Goal: Ask a question: Seek information or help from site administrators or community

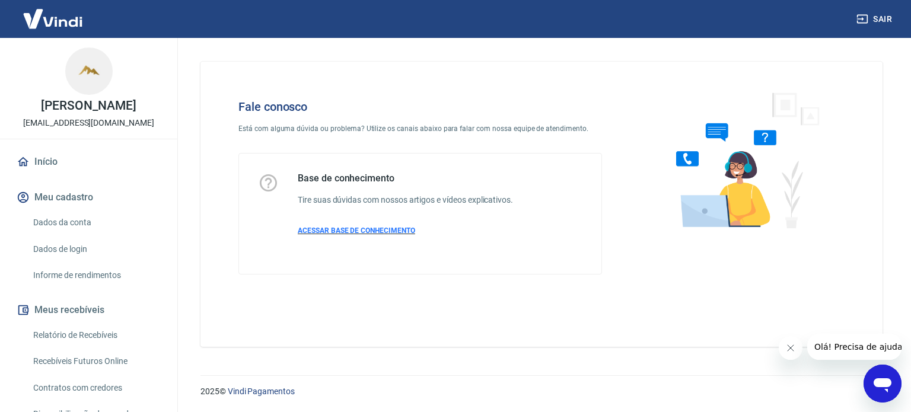
click at [389, 231] on span "ACESSAR BASE DE CONHECIMENTO" at bounding box center [356, 231] width 117 height 8
click at [880, 387] on icon "Abrir janela de mensagens" at bounding box center [882, 383] width 21 height 21
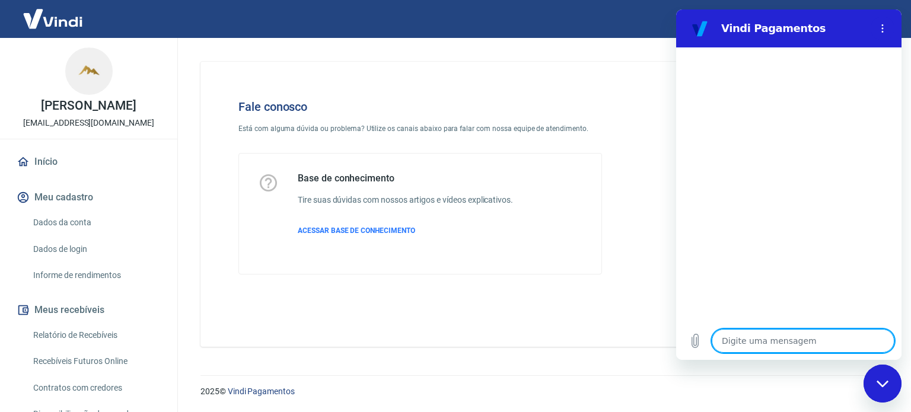
click at [815, 341] on textarea at bounding box center [803, 341] width 183 height 24
type textarea "B"
type textarea "x"
type textarea "Bo"
type textarea "x"
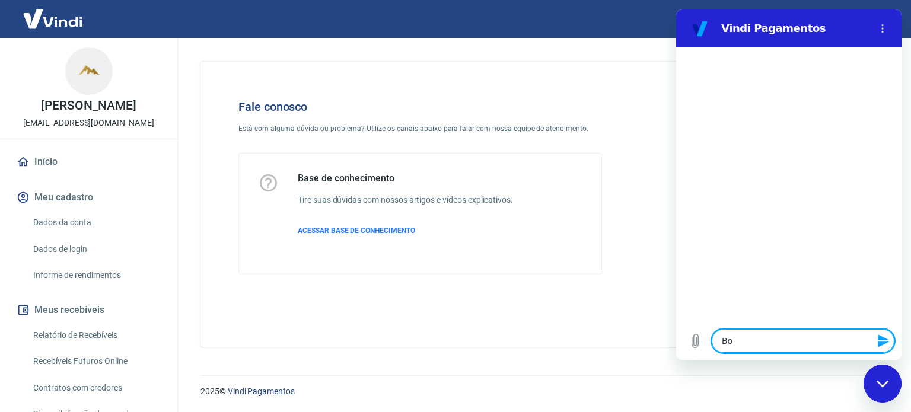
type textarea "Bom"
type textarea "x"
type textarea "Bom"
type textarea "x"
type textarea "Bom d"
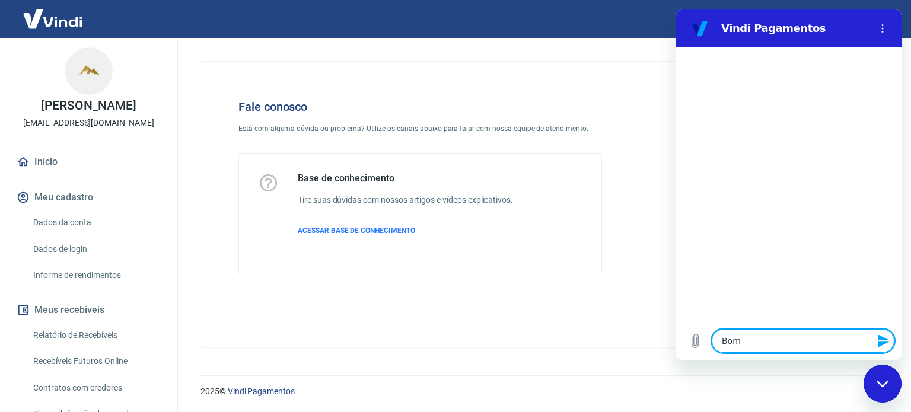
type textarea "x"
type textarea "Bom di"
type textarea "x"
type textarea "Bom dia"
type textarea "x"
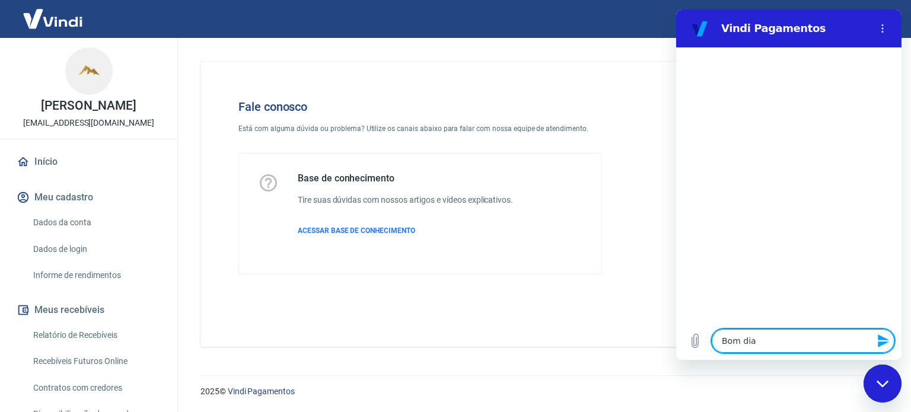
type textarea "Bom dia."
type textarea "x"
type textarea "Bom dia."
type textarea "x"
type textarea "Bom dia. P"
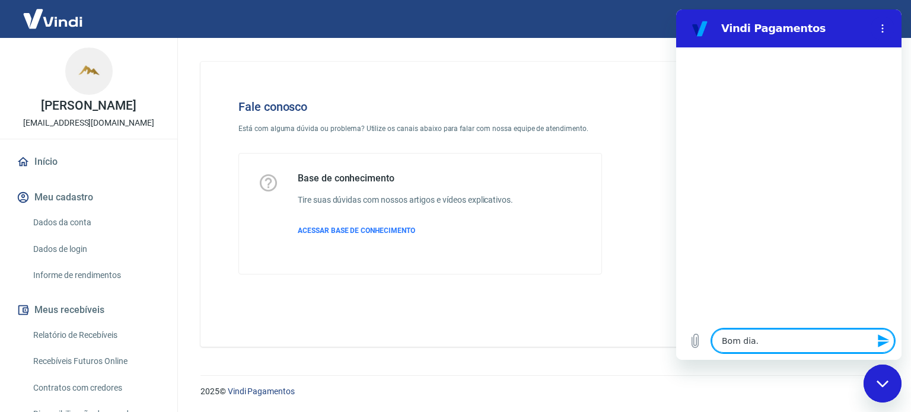
type textarea "x"
type textarea "Bom dia. Pr"
type textarea "x"
type textarea "Bom dia. Pre"
type textarea "x"
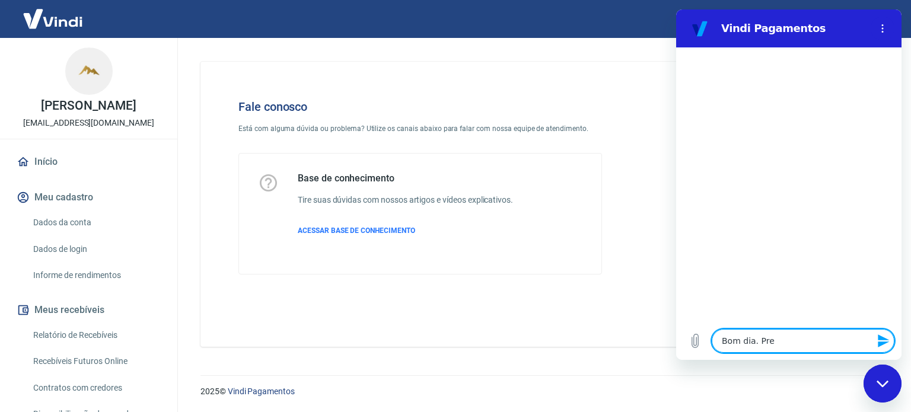
type textarea "Bom dia. Prec"
type textarea "x"
type textarea "Bom dia. Preci"
type textarea "x"
type textarea "Bom dia. Precis"
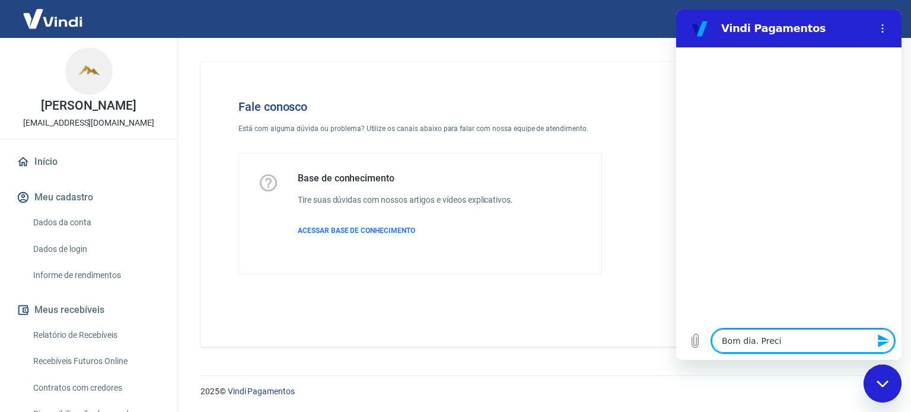
type textarea "x"
type textarea "Bom dia. Preciso"
type textarea "x"
type textarea "Bom dia. Preciso"
type textarea "x"
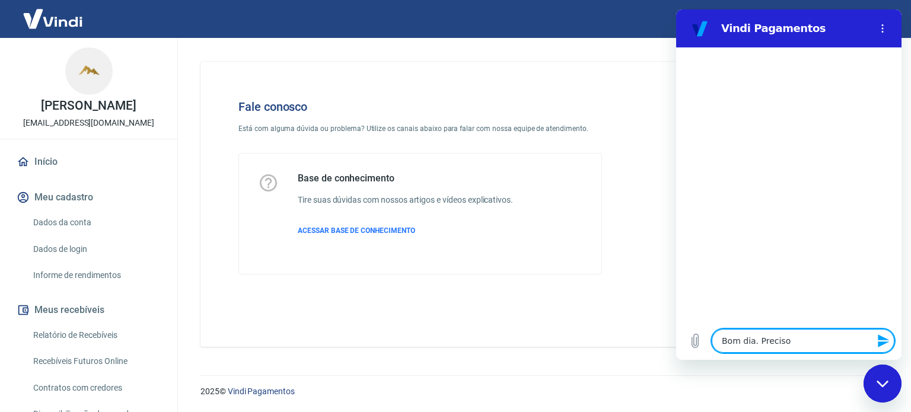
type textarea "Bom dia. Preciso d"
type textarea "x"
type textarea "Bom dia. Preciso de"
type textarea "x"
type textarea "Bom dia. Preciso de"
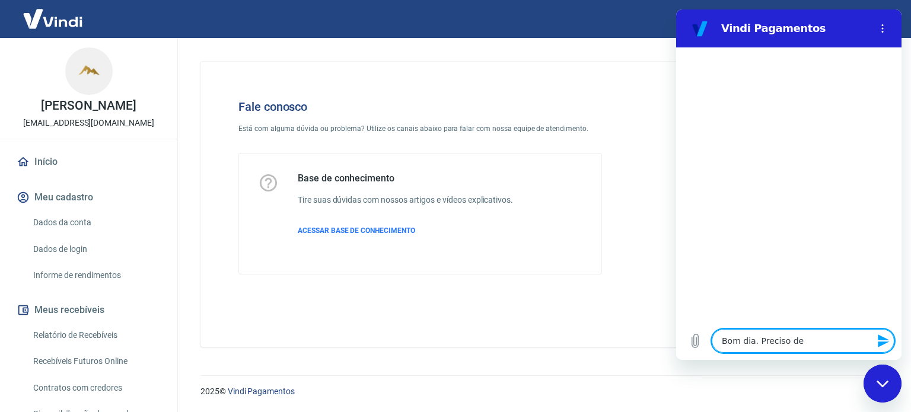
type textarea "x"
type textarea "Bom dia. Preciso de J"
type textarea "x"
type textarea "Bom dia. Preciso de JU"
type textarea "x"
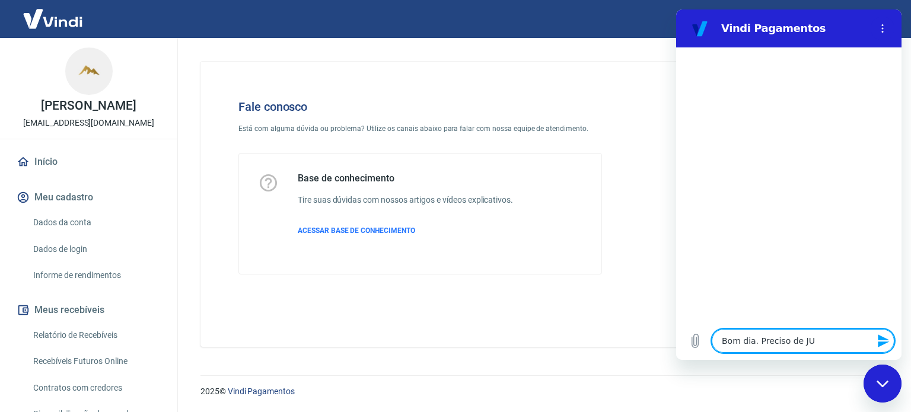
type textarea "Bom dia. Preciso de J"
type textarea "x"
type textarea "Bom dia. Preciso de"
type textarea "x"
type textarea "Bom dia. Preciso de a"
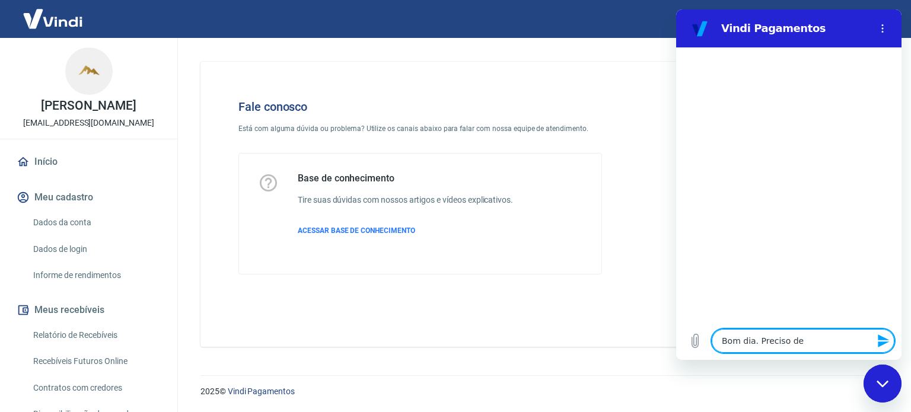
type textarea "x"
type textarea "Bom dia. Preciso de aj"
type textarea "x"
type textarea "Bom dia. Preciso de aju"
type textarea "x"
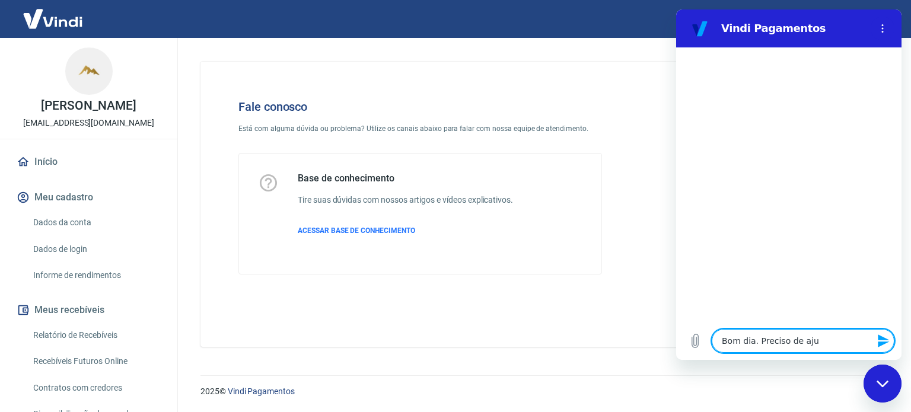
type textarea "Bom dia. Preciso de ajud"
type textarea "x"
type textarea "Bom dia. Preciso de ajuda"
type textarea "x"
type textarea "Bom dia. Preciso de ajuda"
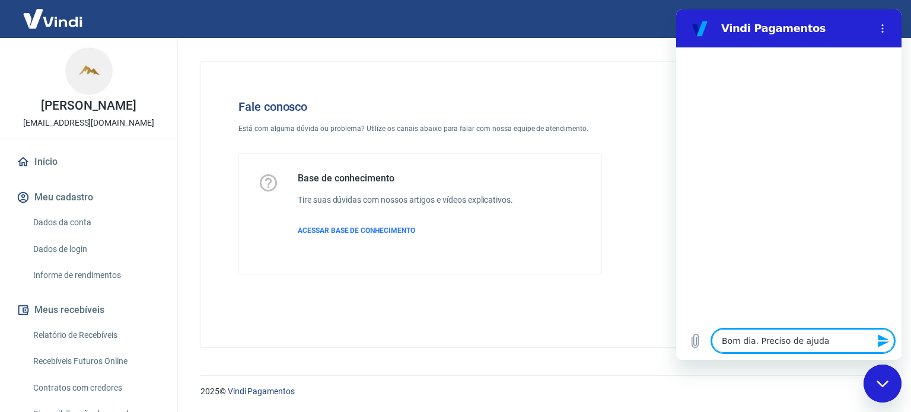
type textarea "x"
type textarea "Bom dia. Preciso de ajuda r"
type textarea "x"
type textarea "Bom dia. Preciso de ajuda re"
type textarea "x"
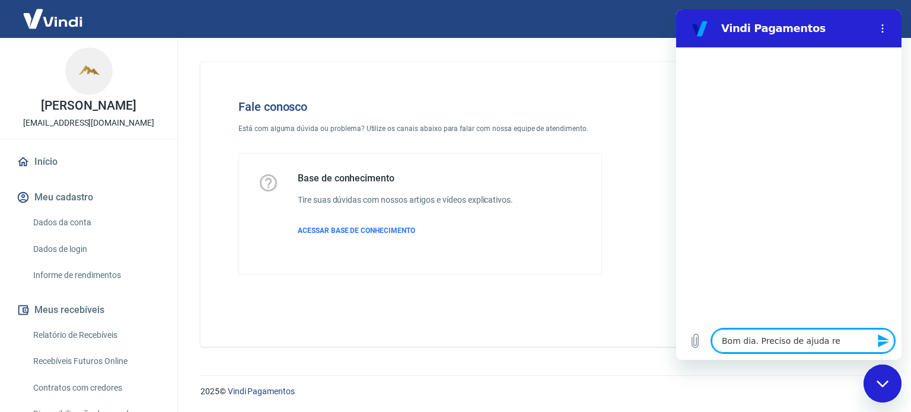
type textarea "Bom dia. Preciso de ajuda ref"
type textarea "x"
type textarea "Bom dia. Preciso de ajuda refe"
type textarea "x"
type textarea "Bom dia. Preciso de ajuda refer"
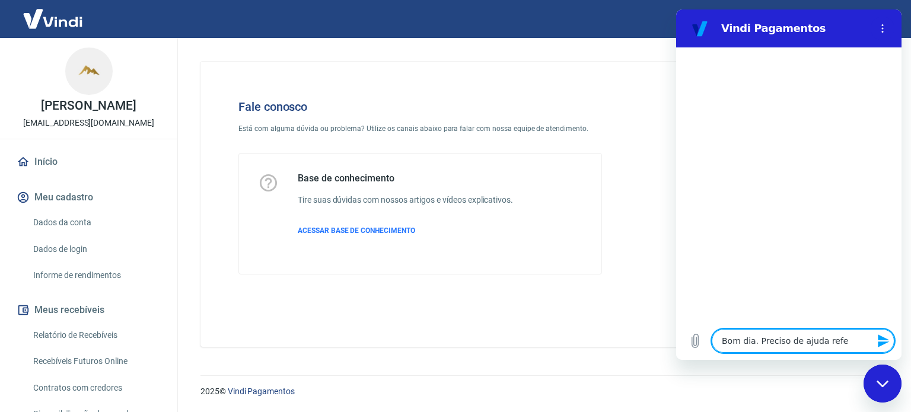
type textarea "x"
type textarea "Bom dia. Preciso de ajuda refere"
type textarea "x"
type textarea "Bom dia. Preciso de ajuda referen"
type textarea "x"
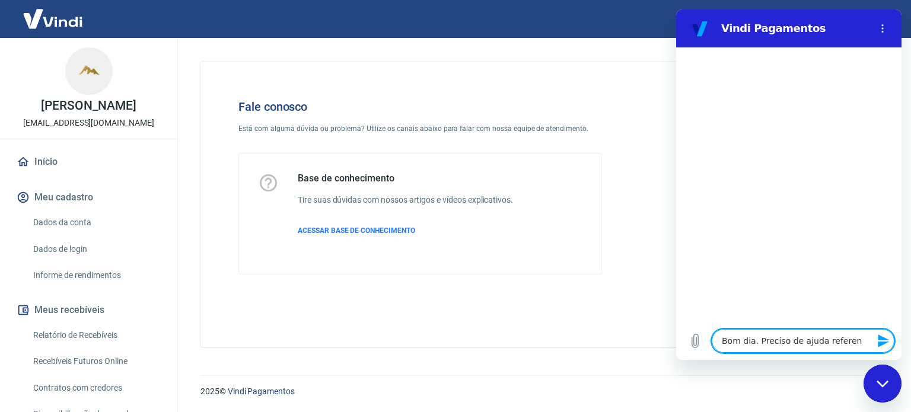
type textarea "Bom dia. Preciso de ajuda referent"
type textarea "x"
type textarea "Bom dia. Preciso de ajuda referente"
type textarea "x"
type textarea "Bom dia. Preciso de ajuda referente"
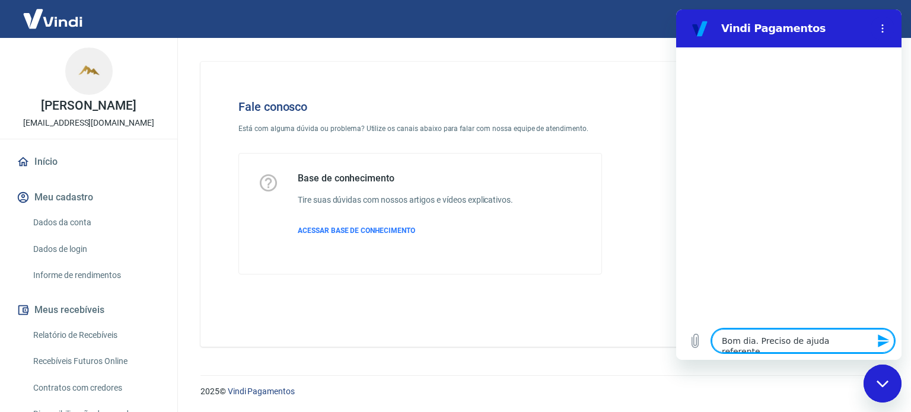
type textarea "x"
type textarea "Bom dia. Preciso de ajuda referente a"
type textarea "x"
type textarea "Bom dia. Preciso de ajuda referente a"
type textarea "x"
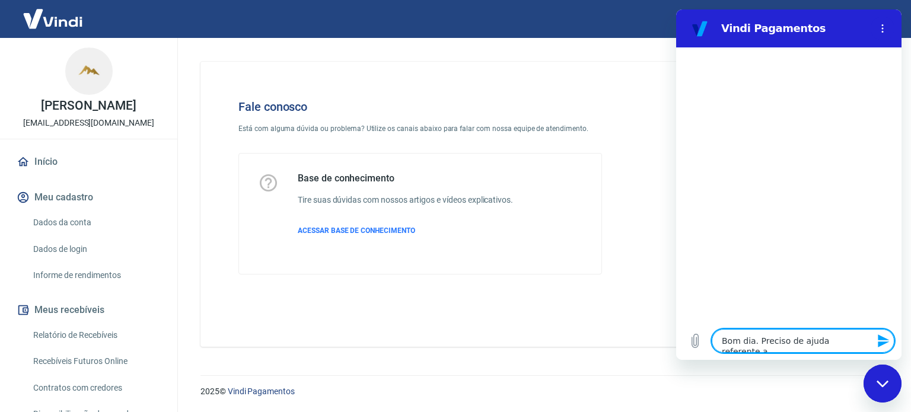
type textarea "Bom dia. Preciso de ajuda referente a u"
type textarea "x"
type textarea "Bom dia. Preciso de ajuda referente a um"
type textarea "x"
type textarea "Bom dia. Preciso de ajuda referente a um"
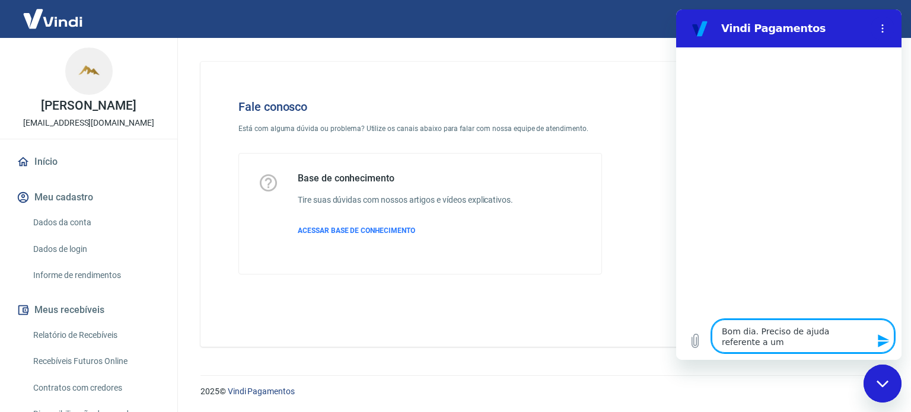
type textarea "x"
type textarea "Bom dia. Preciso de ajuda referente a um c"
type textarea "x"
type textarea "Bom dia. Preciso de ajuda referente a um ch"
type textarea "x"
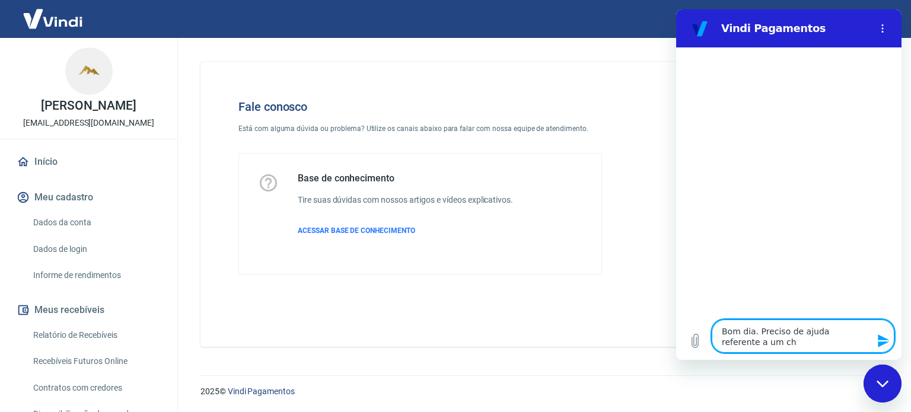
type textarea "Bom dia. Preciso de ajuda referente a um cha"
type textarea "x"
type textarea "Bom dia. Preciso de ajuda referente a um char"
type textarea "x"
type textarea "Bom dia. Preciso de ajuda referente a um charg"
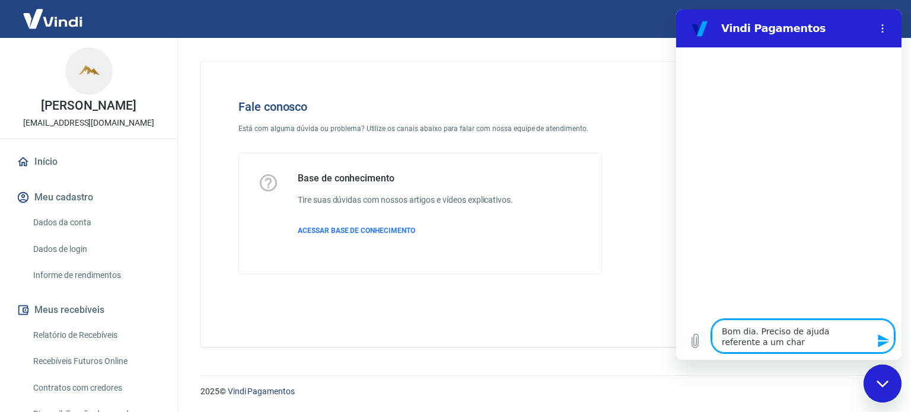
type textarea "x"
type textarea "Bom dia. [PERSON_NAME] de ajuda referente a um charge"
type textarea "x"
type textarea "Bom dia. [PERSON_NAME] de ajuda referente a um chargec"
type textarea "x"
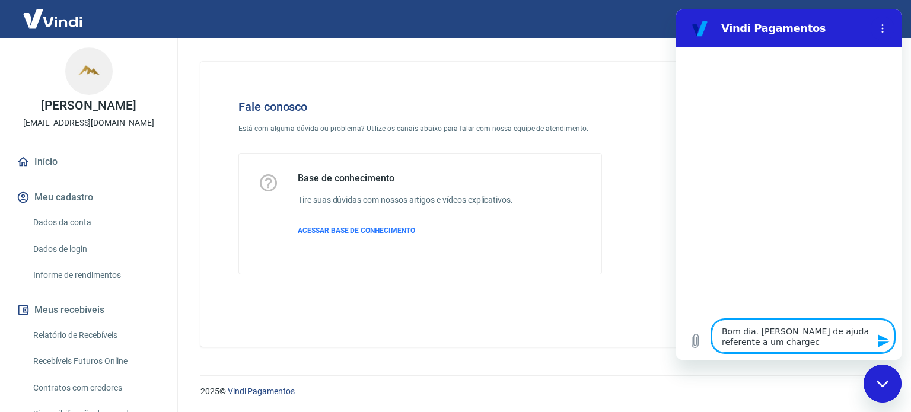
type textarea "Bom dia. [PERSON_NAME] de ajuda referente a um charge"
type textarea "x"
type textarea "Bom dia. [PERSON_NAME] de ajuda referente a um chargeb"
type textarea "x"
type textarea "Bom dia. [PERSON_NAME] de ajuda referente a um chargeba"
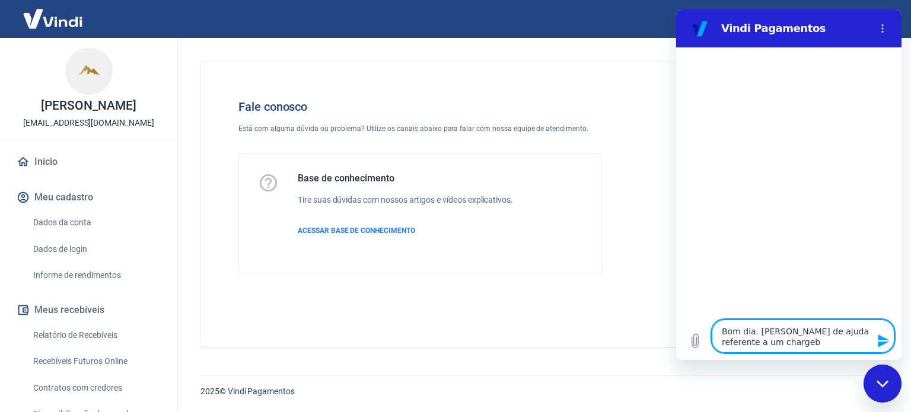
type textarea "x"
type textarea "Bom dia. Preciso de ajuda referente a um chargebac"
type textarea "x"
type textarea "Bom dia. Preciso de ajuda referente a um chargeback"
type textarea "x"
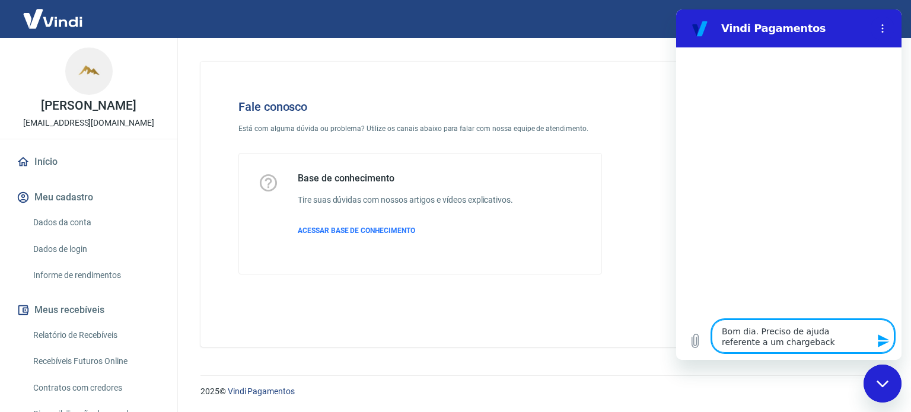
type textarea "Bom dia. Preciso de ajuda referente a um chargeback"
type textarea "x"
type textarea "Bom dia. [PERSON_NAME] de ajuda referente a um chargeback q"
type textarea "x"
type textarea "Bom dia. [PERSON_NAME] de ajuda referente a um chargeback qu"
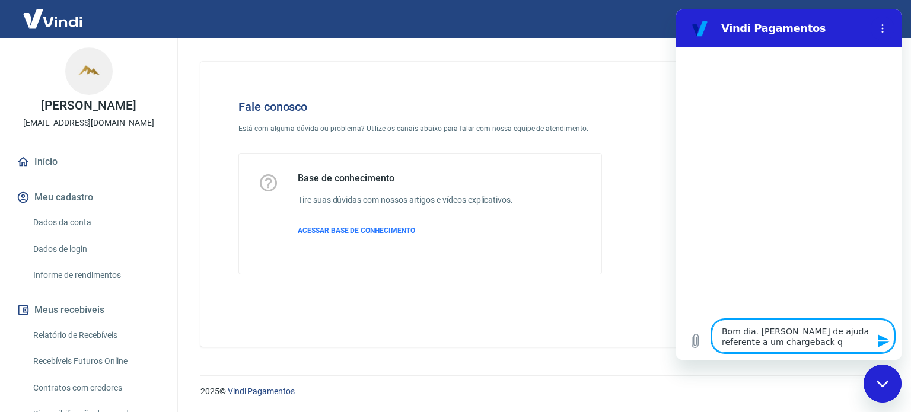
type textarea "x"
type textarea "Bom dia. Preciso de ajuda referente a um chargeback que"
type textarea "x"
type textarea "Bom dia. Preciso de ajuda referente a um chargeback que"
type textarea "x"
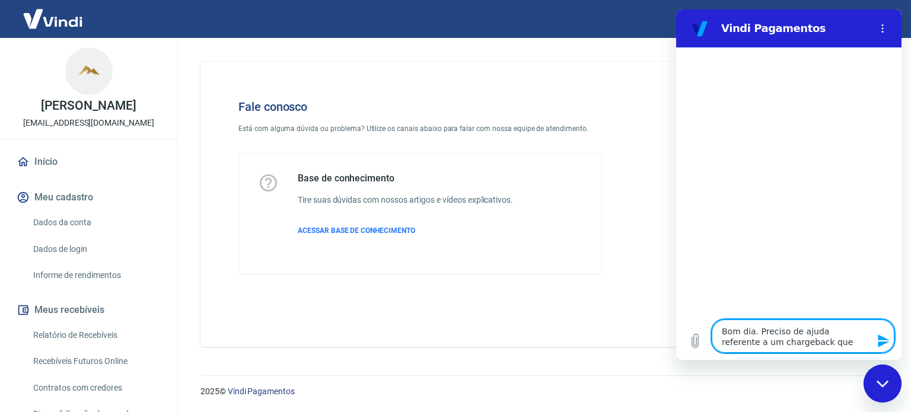
type textarea "Bom dia. [PERSON_NAME] de ajuda referente a um chargeback que f"
type textarea "x"
type textarea "Bom dia. Preciso de ajuda referente a um chargeback que fo"
type textarea "x"
type textarea "Bom dia. [PERSON_NAME] de ajuda referente a um chargeback que foi"
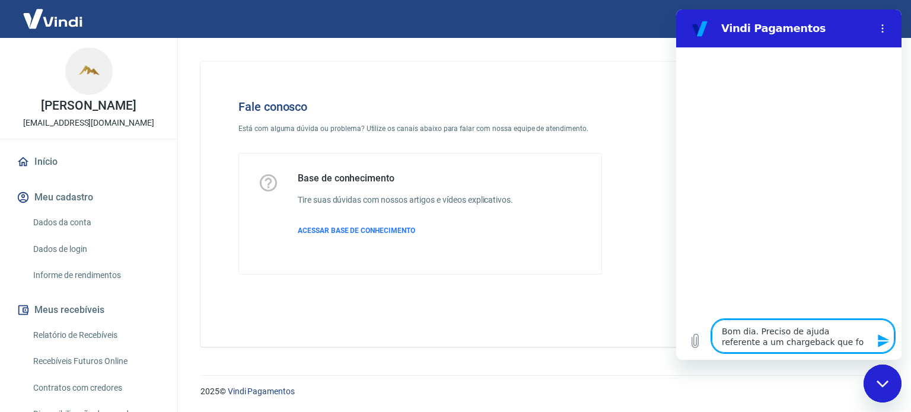
type textarea "x"
type textarea "Bom dia. [PERSON_NAME] de ajuda referente a um chargeback que foi"
type textarea "x"
type textarea "Bom dia. [PERSON_NAME] de ajuda referente a um chargeback que foi e"
type textarea "x"
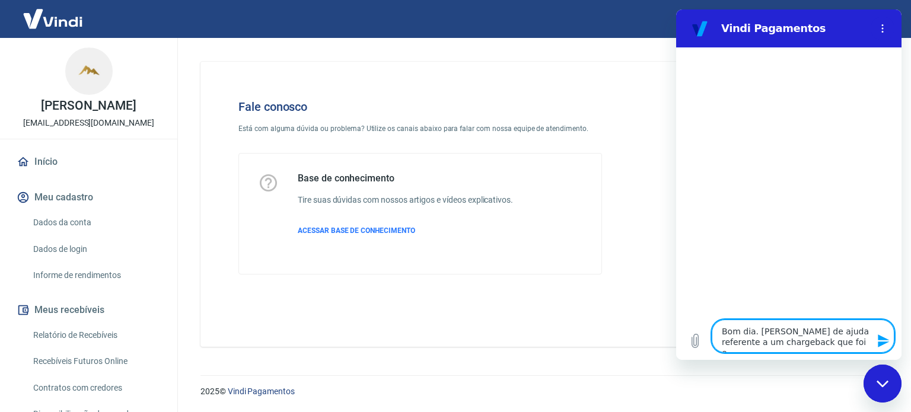
type textarea "Bom dia. [PERSON_NAME] de ajuda referente a um chargeback que foi en"
type textarea "x"
type textarea "Bom dia. [PERSON_NAME] de ajuda referente a um chargeback que foi enc"
type textarea "x"
type textarea "Bom dia. [PERSON_NAME] de ajuda referente a um chargeback que foi ence"
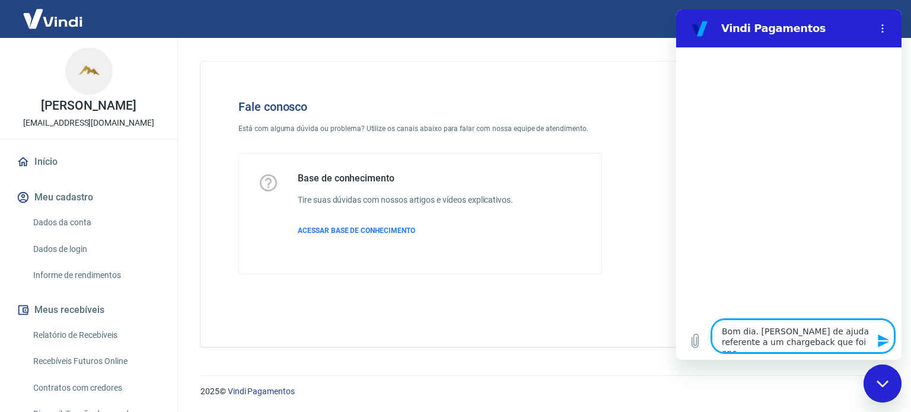
type textarea "x"
type textarea "Bom dia. [PERSON_NAME] de ajuda referente a um chargeback que foi encer"
type textarea "x"
type textarea "Bom dia. [PERSON_NAME] de ajuda referente a um chargeback que foi encerr"
type textarea "x"
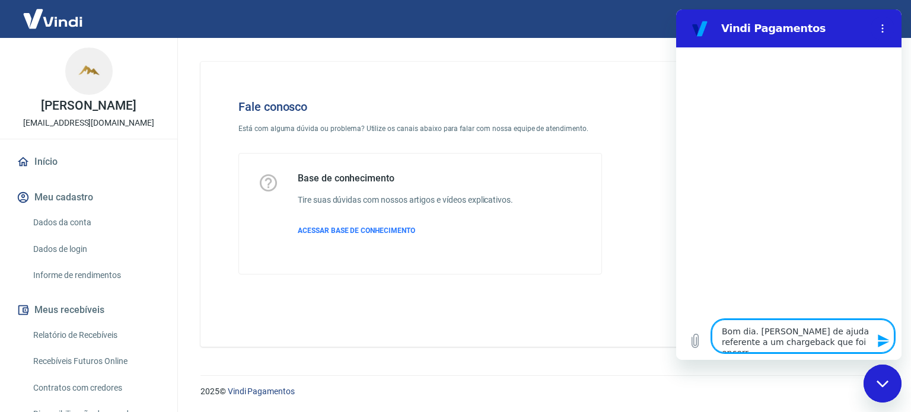
type textarea "Bom dia. [PERSON_NAME] de ajuda referente a um chargeback que foi encerra"
type textarea "x"
type textarea "Bom dia. [PERSON_NAME] de ajuda referente a um chargeback que foi encerrad"
type textarea "x"
type textarea "Bom dia. [PERSON_NAME] de ajuda referente a um chargeback que foi encerrado"
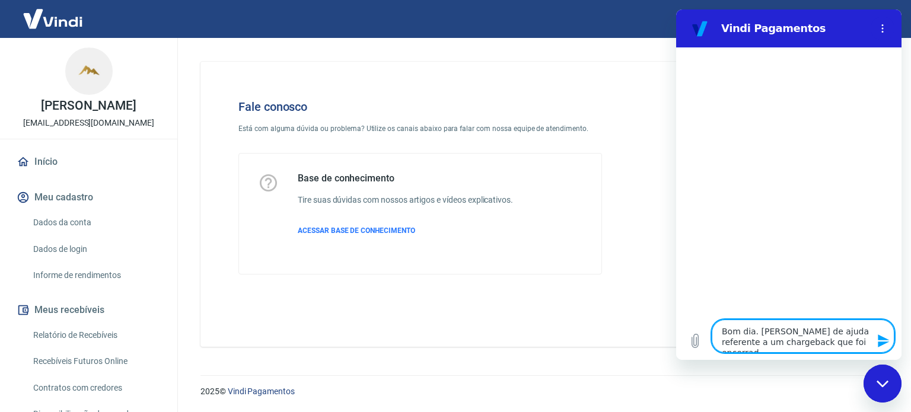
type textarea "x"
type textarea "Bom dia. [PERSON_NAME] de ajuda referente a um chargeback que foi encerrado"
type textarea "x"
type textarea "Bom dia. [PERSON_NAME] de ajuda referente a um chargeback que foi encerrado e"
type textarea "x"
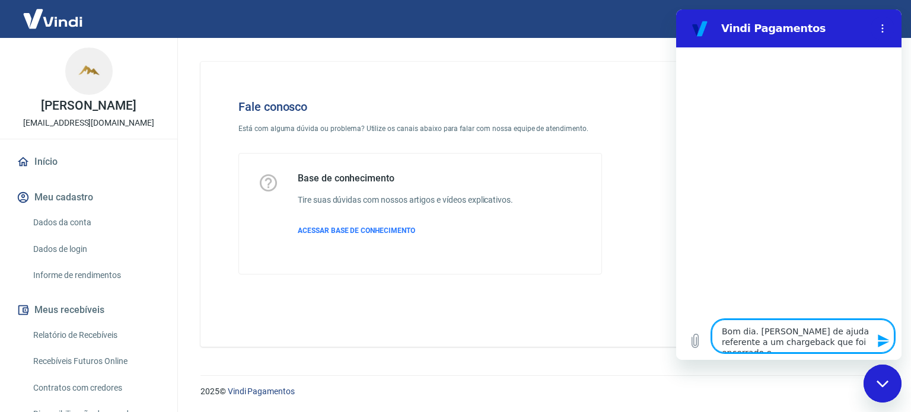
type textarea "Bom dia. [PERSON_NAME] de ajuda referente a um chargeback que foi encerrado e"
type textarea "x"
type textarea "Bom dia. [PERSON_NAME] de ajuda referente a um chargeback que foi encerrado e h"
type textarea "x"
type textarea "Bom dia. [PERSON_NAME] de ajuda referente a um chargeback que foi encerrado e ho"
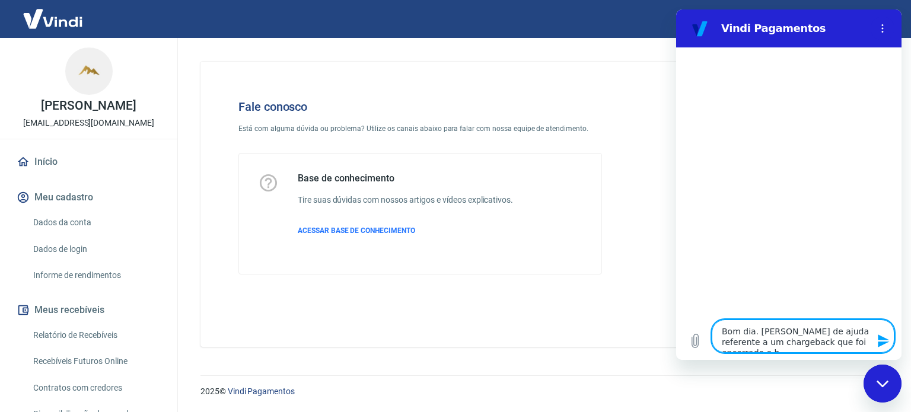
type textarea "x"
type textarea "Bom dia. [PERSON_NAME] de ajuda referente a um chargeback que foi encerrado e h…"
type textarea "x"
type textarea "Bom dia. [PERSON_NAME] de ajuda referente a um chargeback que foi encerrado e h…"
type textarea "x"
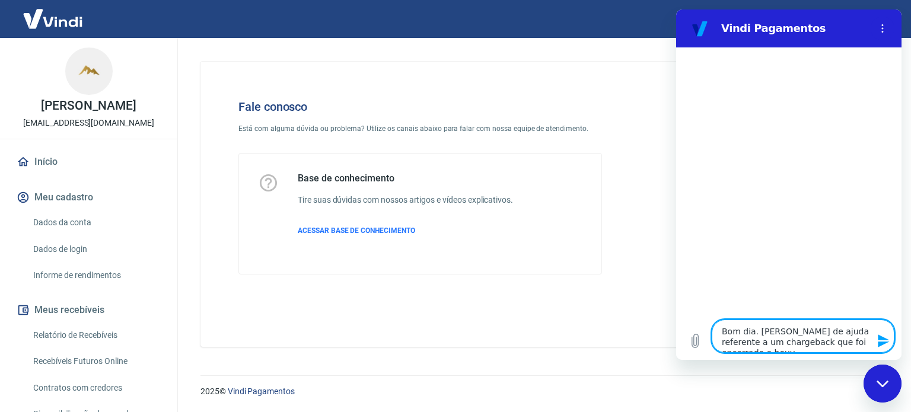
type textarea "Bom dia. [PERSON_NAME] de ajuda referente a um chargeback que foi encerrado e h…"
type textarea "x"
type textarea "Bom dia. [PERSON_NAME] de ajuda referente a um chargeback que foi encerrado e h…"
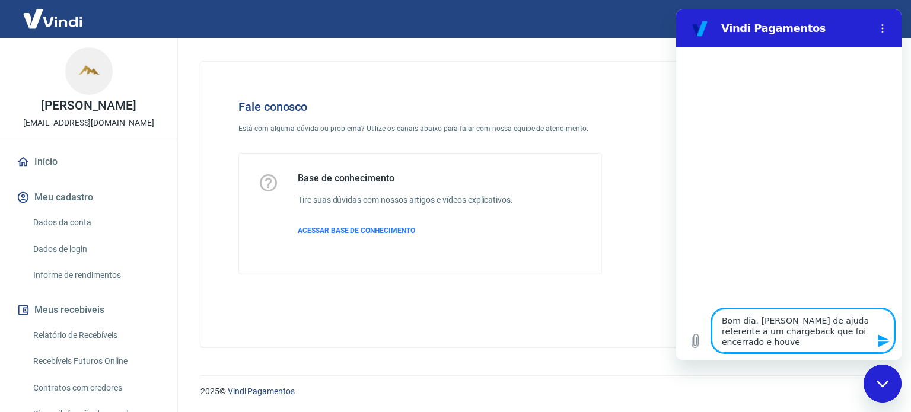
type textarea "x"
type textarea "Bom dia. [PERSON_NAME] de ajuda referente a um chargeback que foi encerrado e h…"
type textarea "x"
type textarea "Bom dia. [PERSON_NAME] de ajuda referente a um chargeback que foi encerrado e h…"
type textarea "x"
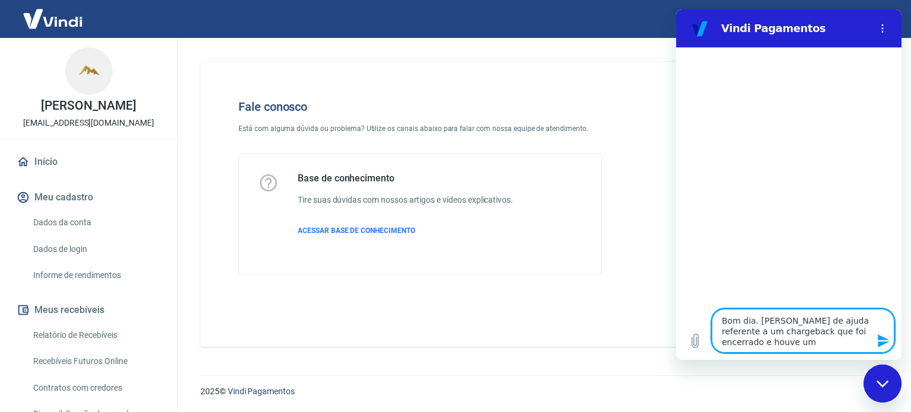
type textarea "Bom dia. [PERSON_NAME] de ajuda referente a um chargeback que foi encerrado e h…"
type textarea "x"
type textarea "Bom dia. Preciso de ajuda referente a um chargeback que foi encerrado e houve u…"
type textarea "x"
type textarea "Bom dia. [PERSON_NAME] de ajuda referente a um chargeback que foi encerrado e h…"
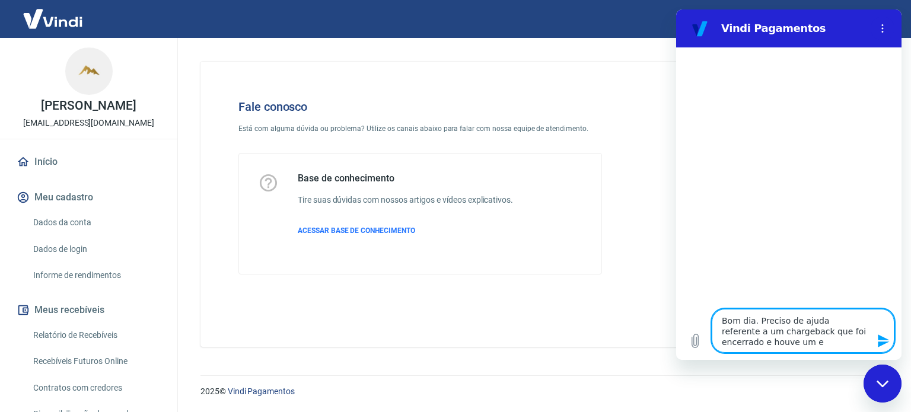
type textarea "x"
type textarea "Bom dia. Preciso de ajuda referente a um chargeback que foi encerrado e houve u…"
type textarea "x"
type textarea "Bom dia. Preciso de ajuda referente a um chargeback que foi encerrado e houve u…"
type textarea "x"
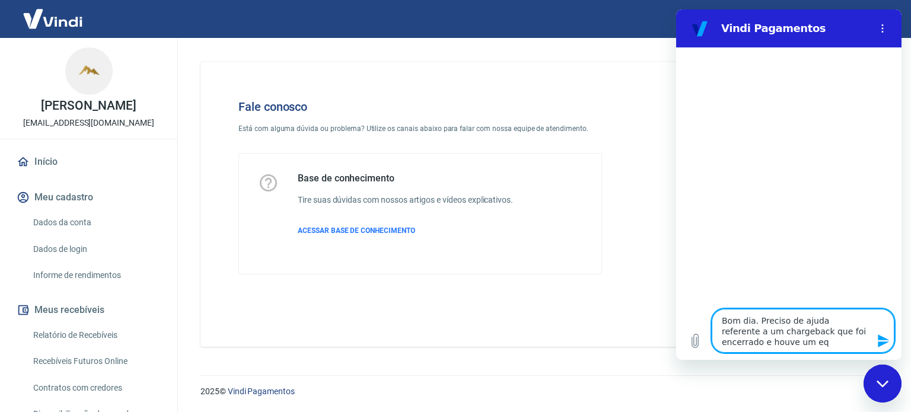
type textarea "Bom dia. [PERSON_NAME] de ajuda referente a um chargeback que foi encerrado e h…"
type textarea "x"
type textarea "Bom dia. [PERSON_NAME] de ajuda referente a um chargeback que foi encerrado e h…"
type textarea "x"
type textarea "Bom dia. [PERSON_NAME] de ajuda referente a um chargeback que foi encerrado e h…"
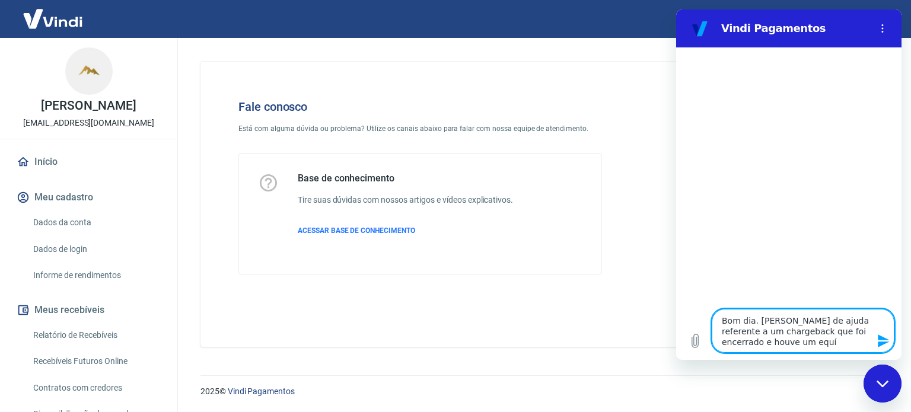
type textarea "x"
type textarea "Bom dia. [PERSON_NAME] de ajuda referente a um chargeback que foi encerrado e h…"
type textarea "x"
type textarea "Bom dia. [PERSON_NAME] de ajuda referente a um chargeback que foi encerrado e h…"
type textarea "x"
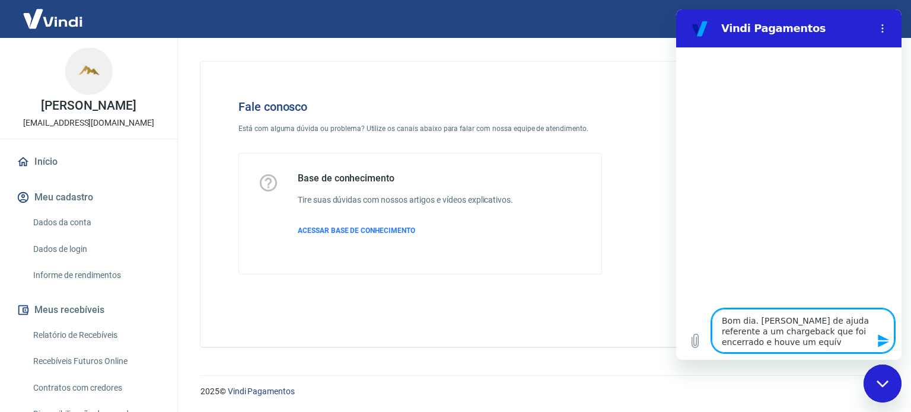
type textarea "Bom dia. Preciso de ajuda referente a um chargeback que foi encerrado e houve u…"
type textarea "x"
type textarea "Bom dia. [PERSON_NAME] de ajuda referente a um chargeback que foi encerrado e h…"
type textarea "x"
type textarea "Bom dia. Preciso de ajuda referente a um chargeback que foi encerrado e houve u…"
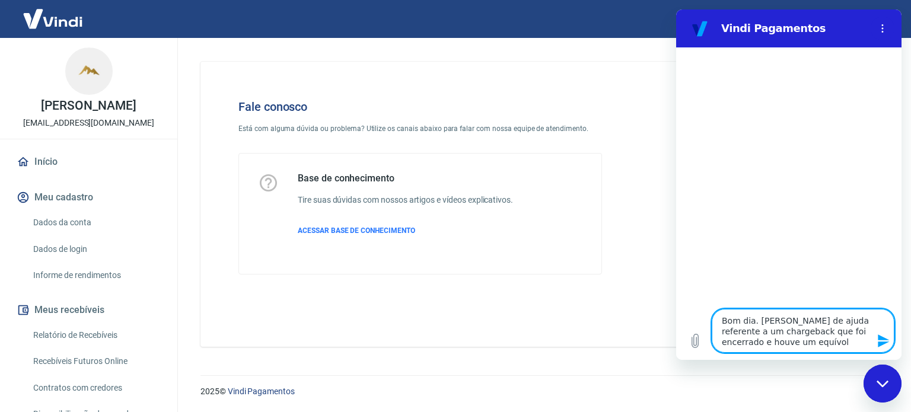
type textarea "x"
type textarea "Bom dia. [PERSON_NAME] de ajuda referente a um chargeback que foi encerrado e h…"
type textarea "x"
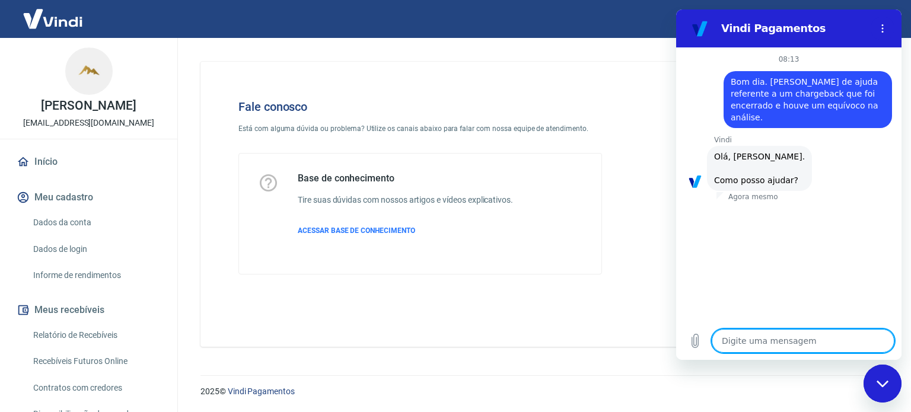
scroll to position [114, 0]
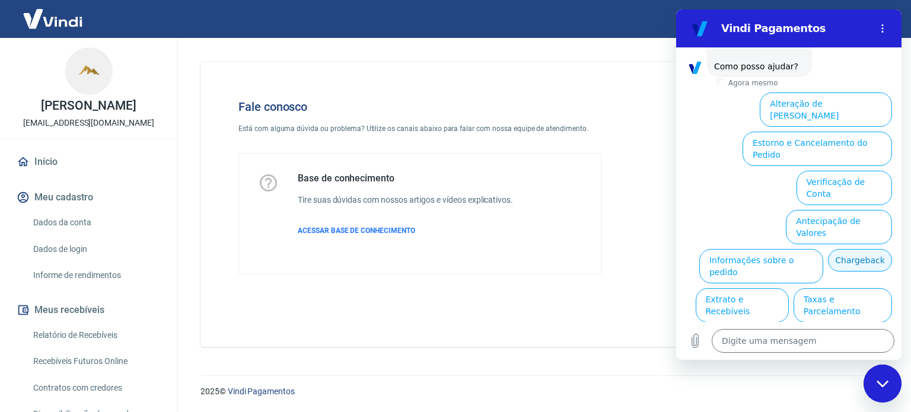
click at [840, 249] on button "Chargeback" at bounding box center [860, 260] width 64 height 23
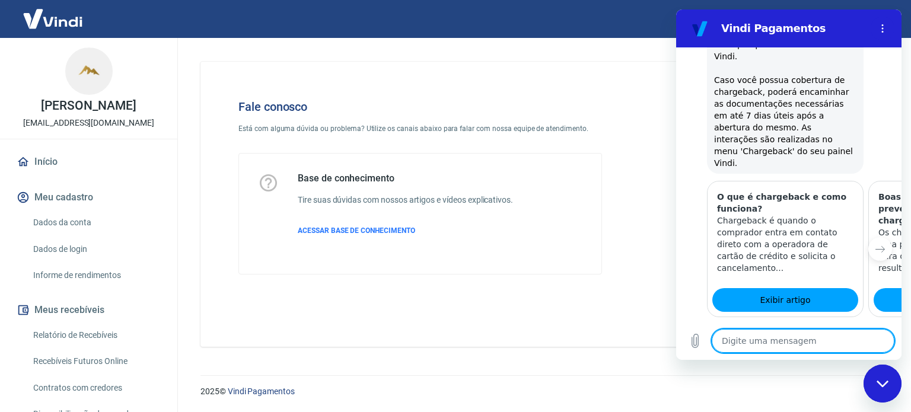
scroll to position [468, 0]
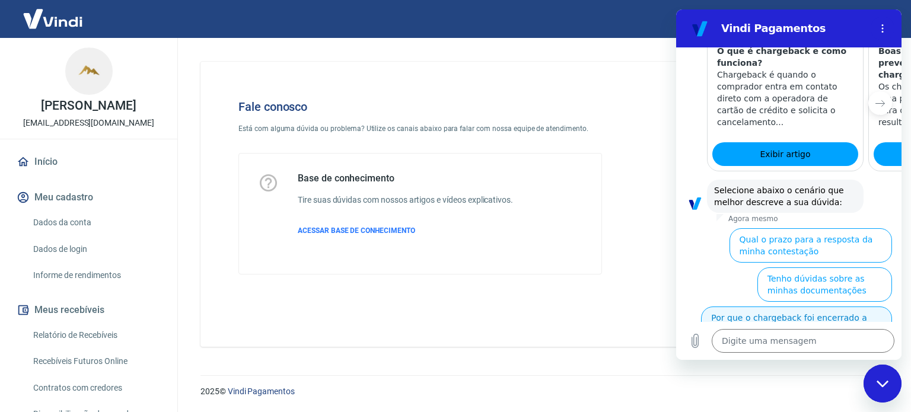
click at [849, 307] on button "Por que o chargeback foi encerrado a favor do comprador" at bounding box center [796, 324] width 191 height 34
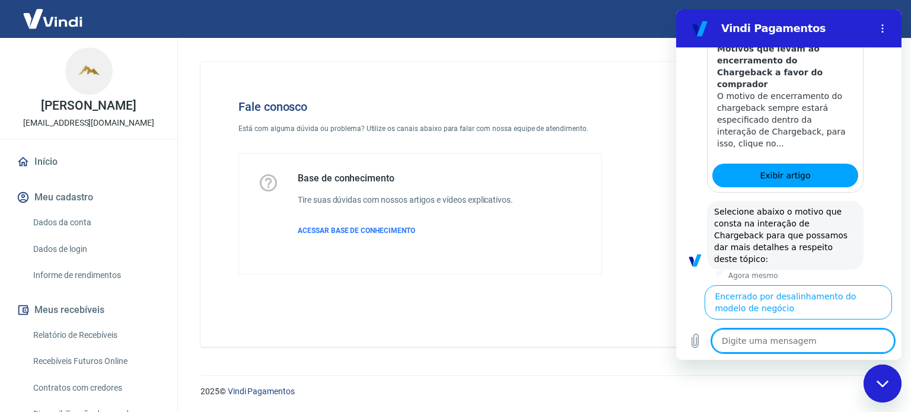
scroll to position [1032, 0]
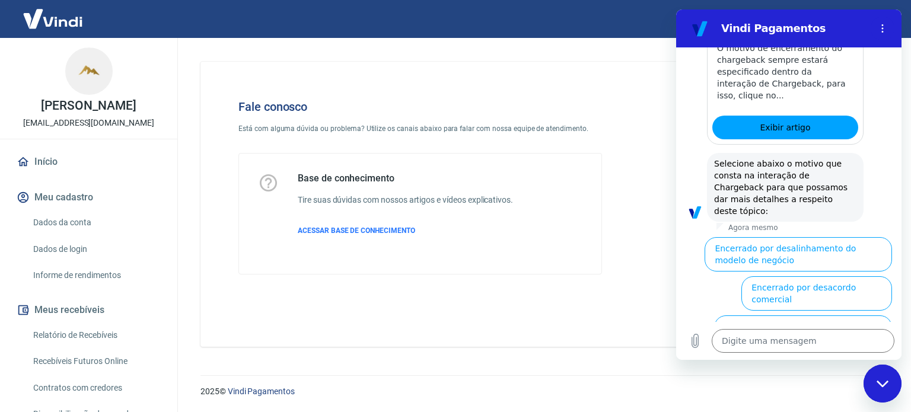
click at [856, 394] on button "Encerrado por Endereço de entrega divergente" at bounding box center [796, 411] width 192 height 34
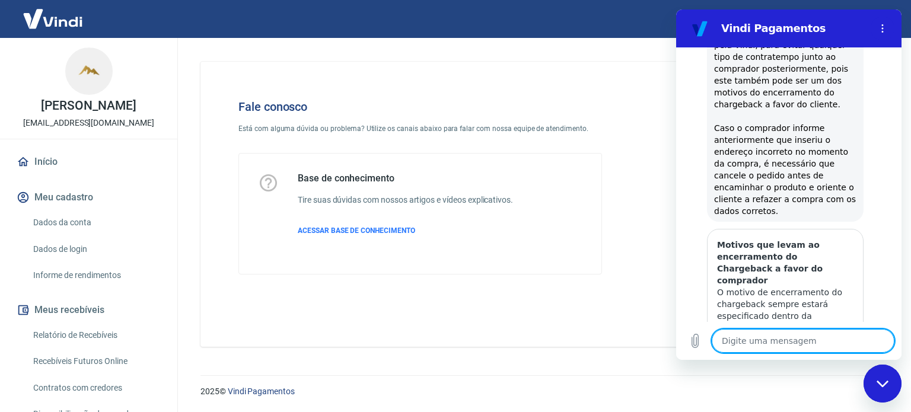
scroll to position [1343, 0]
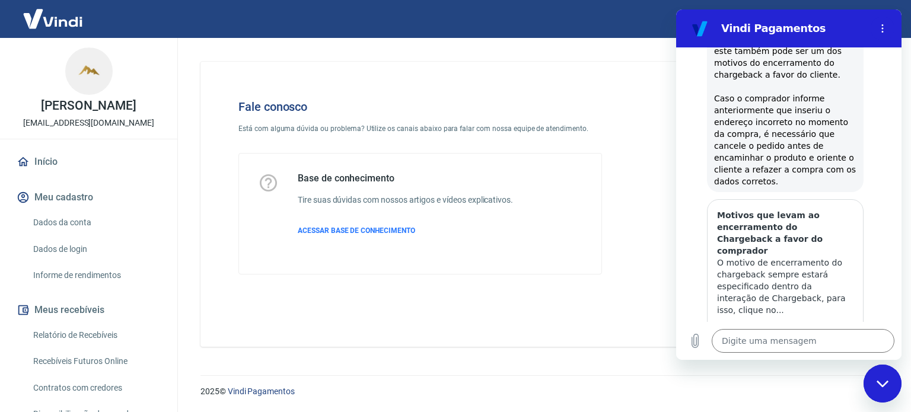
click at [827, 405] on button "Sim" at bounding box center [834, 416] width 34 height 23
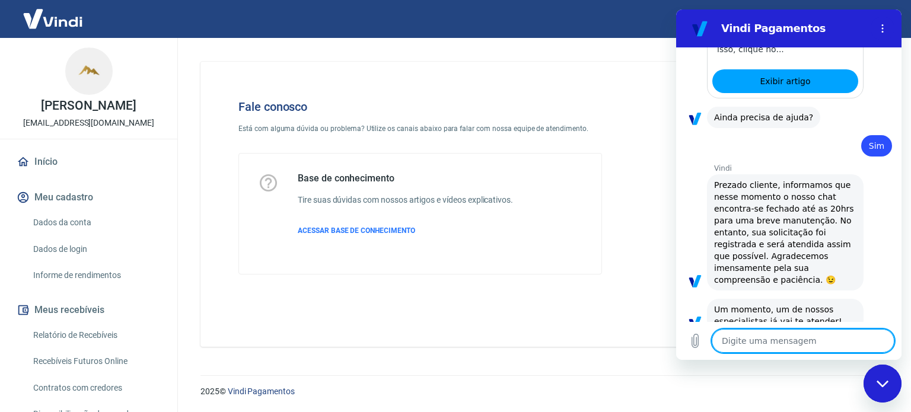
scroll to position [1607, 0]
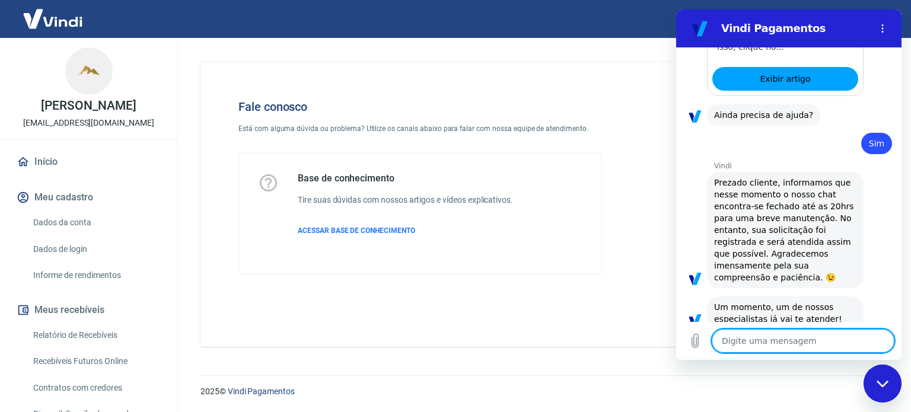
click at [792, 347] on textarea at bounding box center [803, 341] width 183 height 24
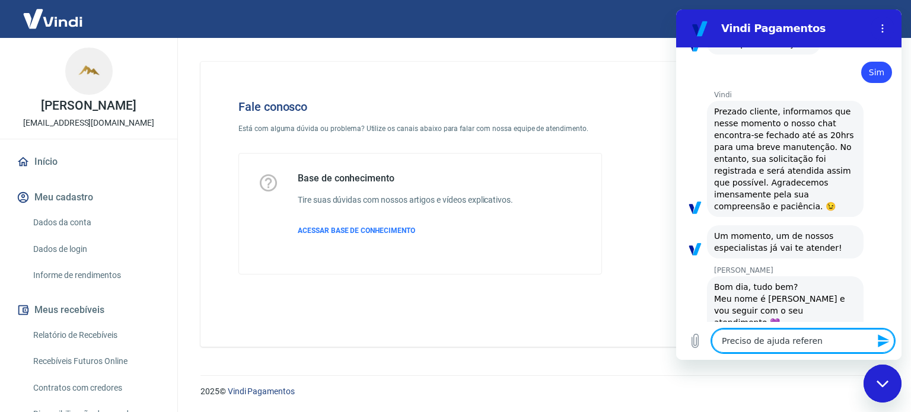
scroll to position [1680, 0]
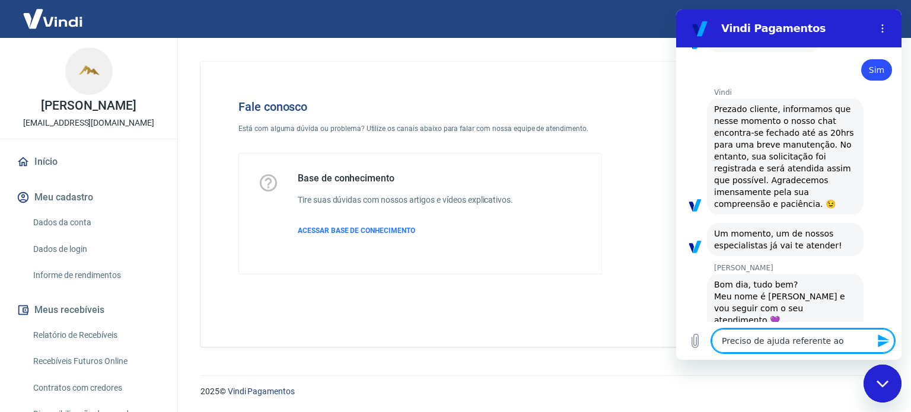
paste textarea "Chargeback do pedido 15831"
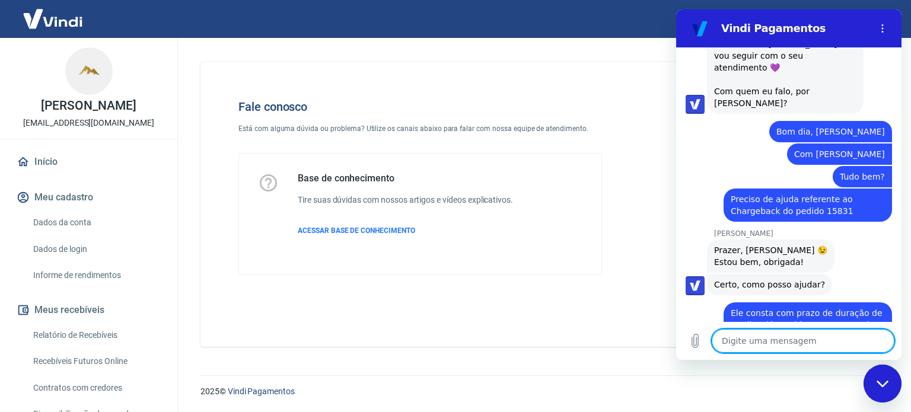
scroll to position [1936, 0]
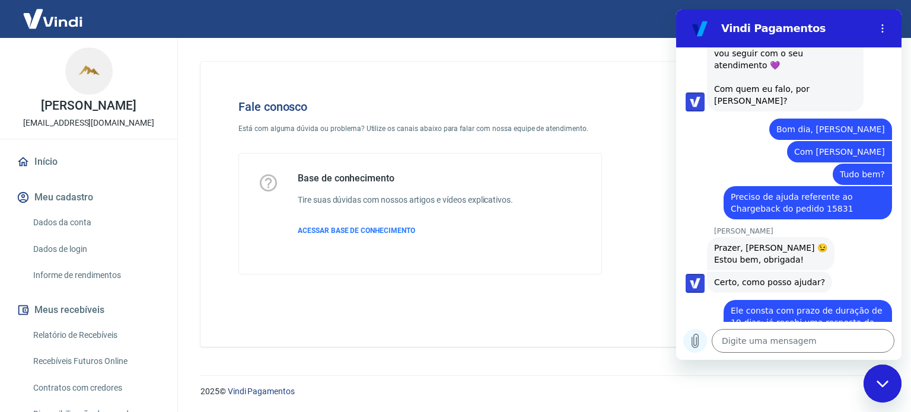
click at [694, 336] on icon "Carregar arquivo" at bounding box center [695, 342] width 7 height 14
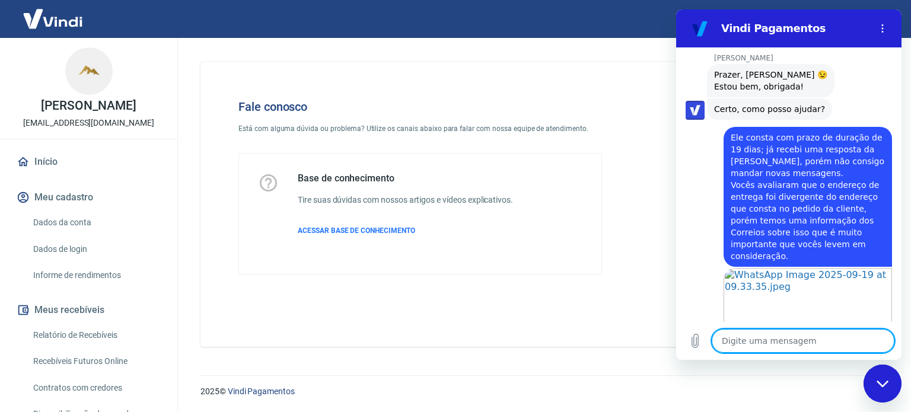
scroll to position [2111, 0]
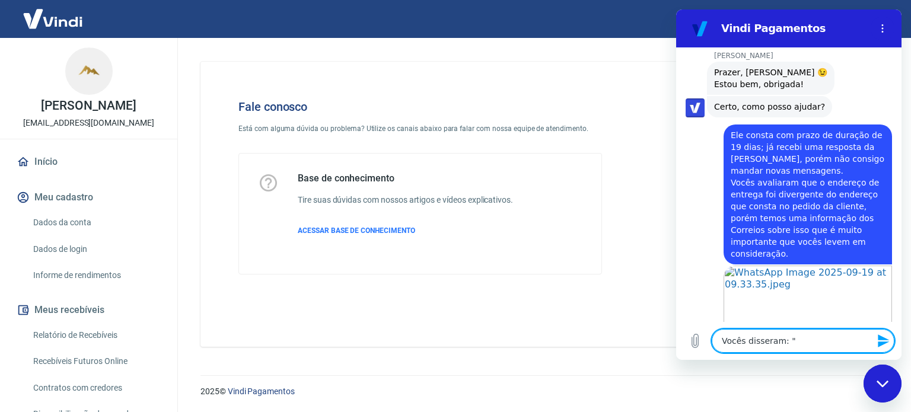
paste textarea "O endereço aprovado era [STREET_ADDRESS][PERSON_NAME], e a entrega foi em [STRE…"
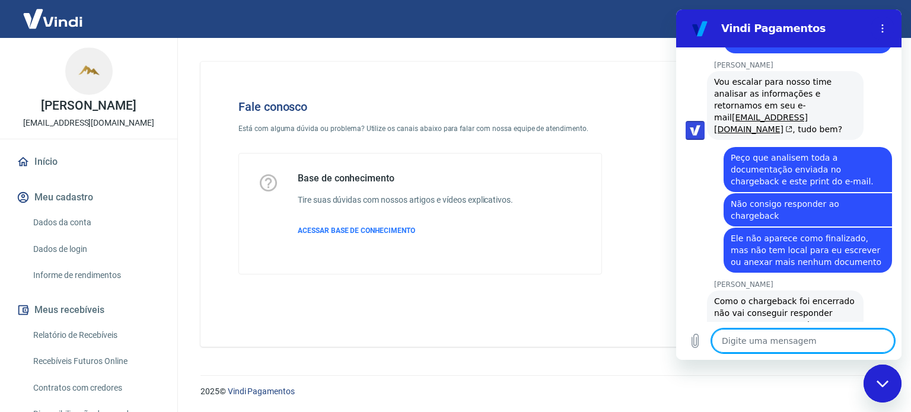
scroll to position [2905, 0]
